Goal: Find specific page/section: Find specific page/section

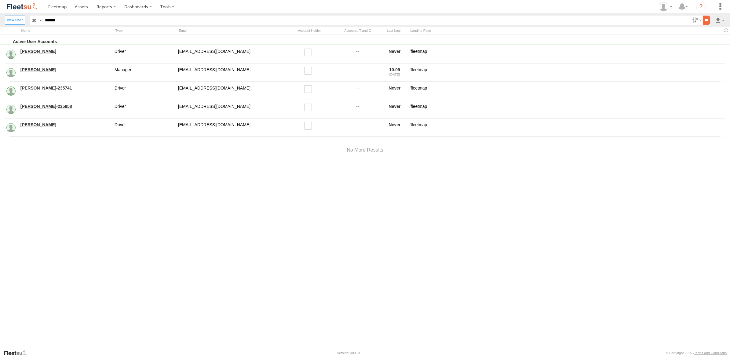
type input "******"
click at [709, 19] on input "**" at bounding box center [706, 20] width 7 height 9
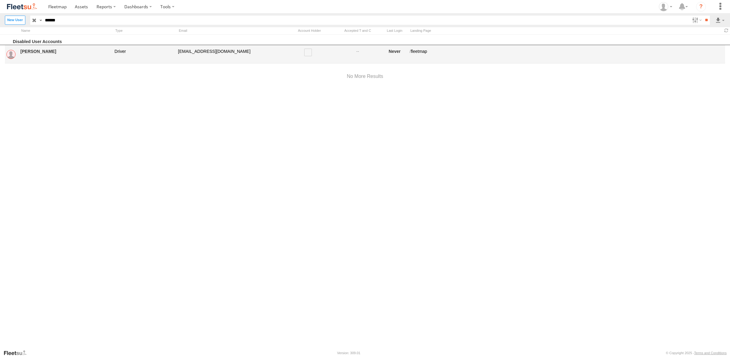
click at [34, 51] on link "[PERSON_NAME]" at bounding box center [65, 51] width 90 height 5
